Goal: Check status

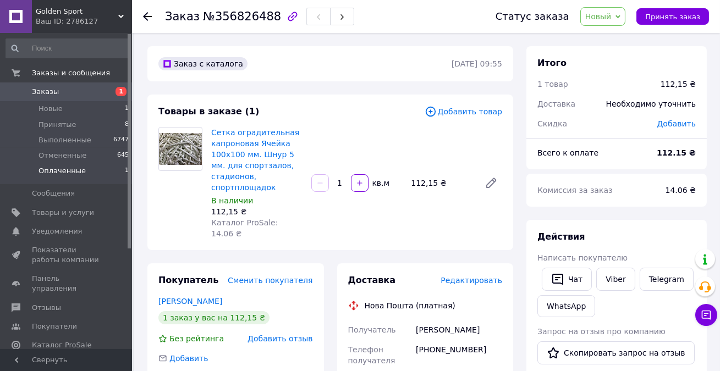
click at [71, 177] on li "Оплаченные 1" at bounding box center [67, 173] width 135 height 21
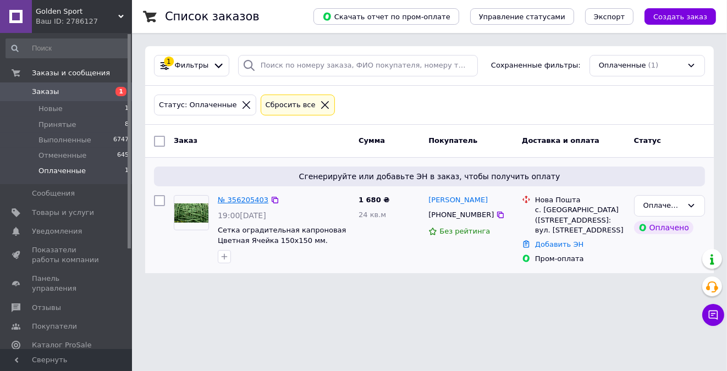
click at [239, 200] on link "№ 356205403" at bounding box center [243, 200] width 51 height 8
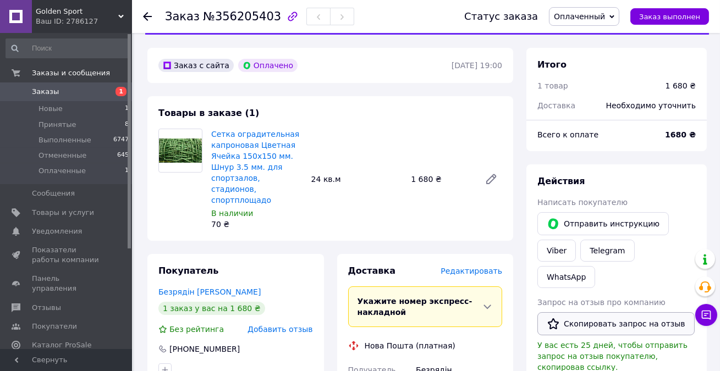
scroll to position [49, 0]
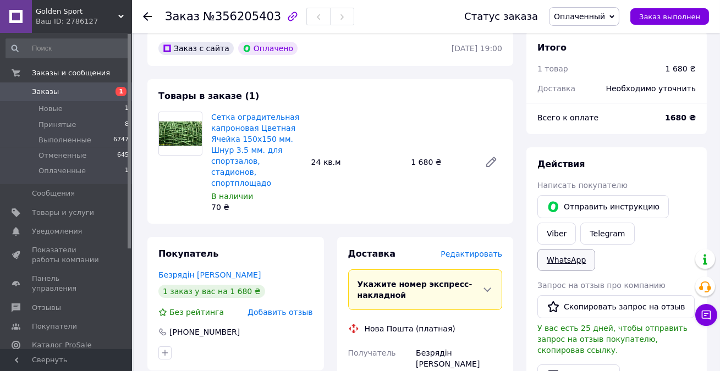
click at [595, 249] on link "WhatsApp" at bounding box center [566, 260] width 58 height 22
